Goal: Task Accomplishment & Management: Complete application form

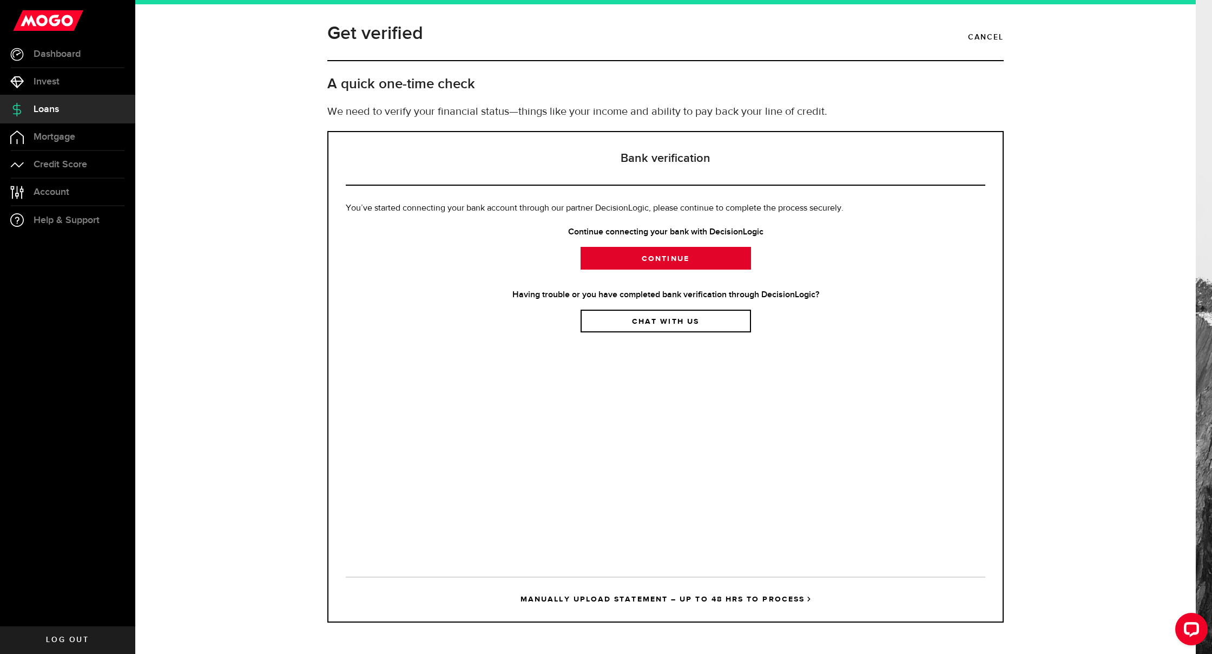
click at [671, 256] on link "Continue" at bounding box center [665, 258] width 170 height 23
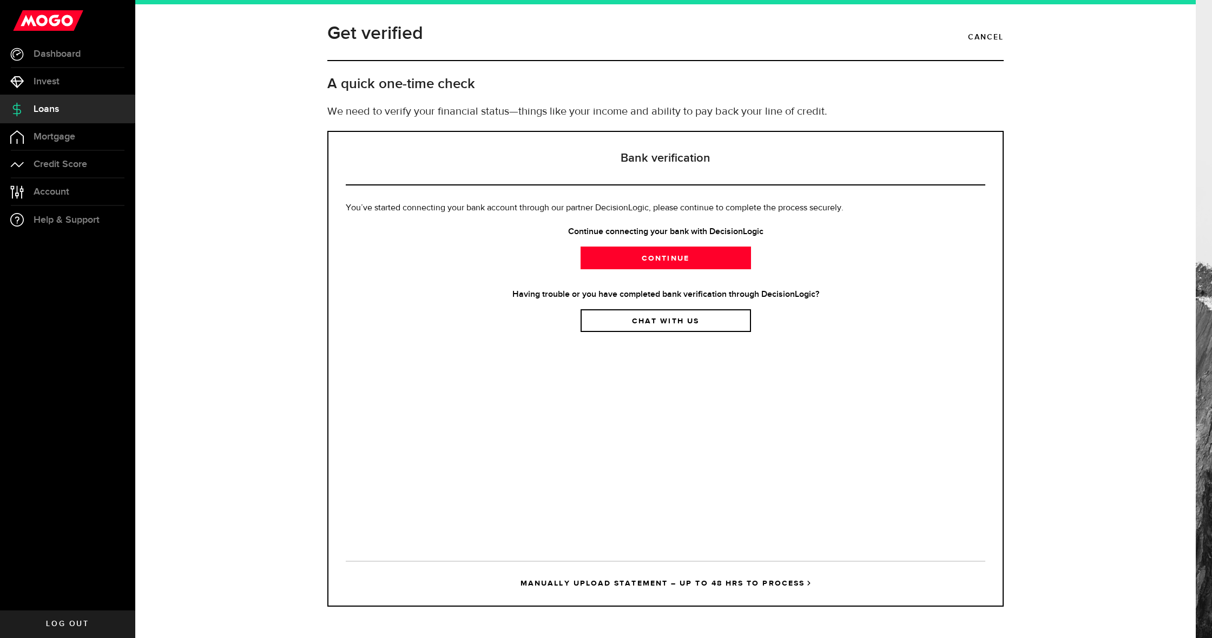
click at [648, 327] on link "Chat with us" at bounding box center [665, 320] width 170 height 23
click at [641, 256] on link "Continue" at bounding box center [665, 258] width 170 height 23
click at [675, 576] on link "MANUALLY UPLOAD STATEMENT – UP TO 48 HRS TO PROCESS" at bounding box center [665, 583] width 639 height 45
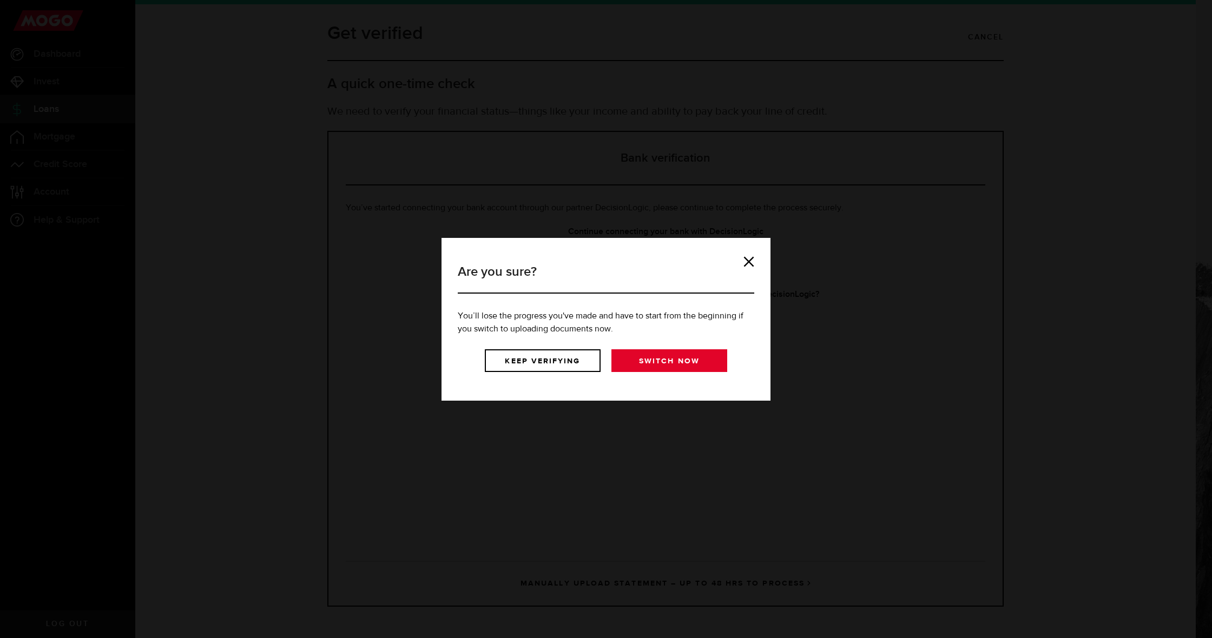
click at [662, 362] on link "Switch now" at bounding box center [669, 360] width 116 height 23
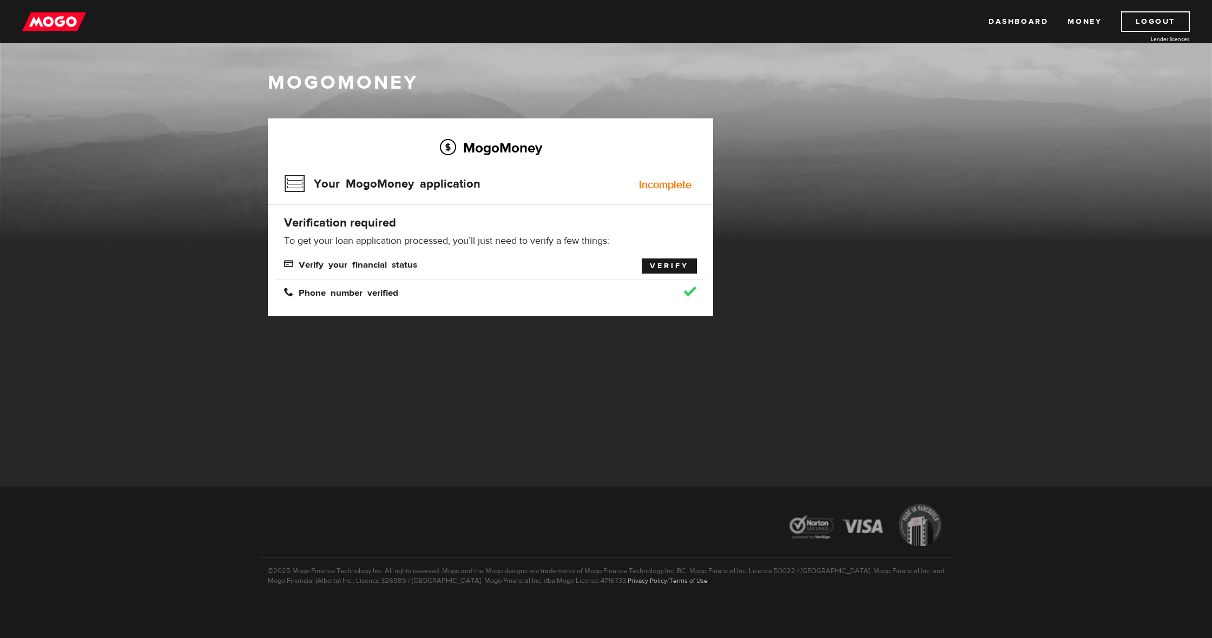
click at [655, 260] on link "Verify" at bounding box center [669, 266] width 55 height 15
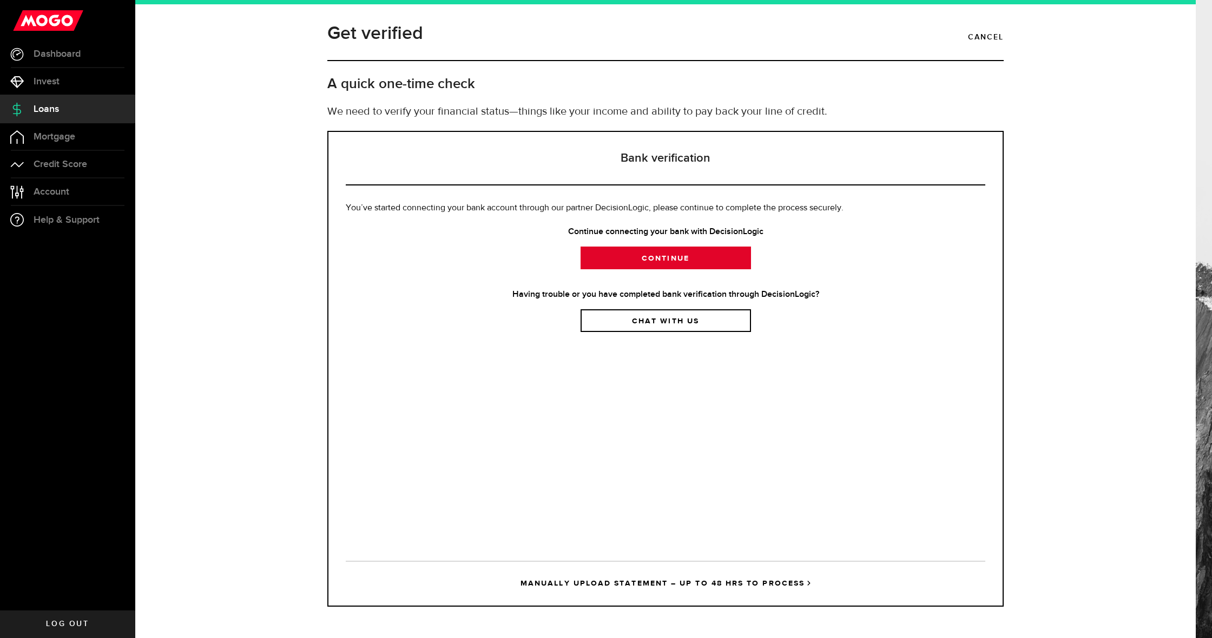
click at [646, 255] on link "Continue" at bounding box center [665, 258] width 170 height 23
